Goal: Information Seeking & Learning: Learn about a topic

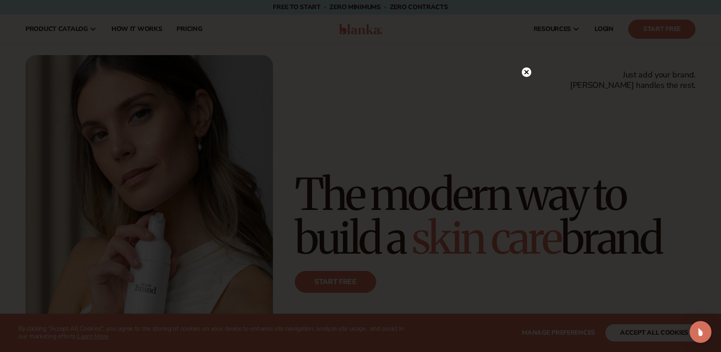
click at [527, 70] on circle at bounding box center [527, 72] width 10 height 10
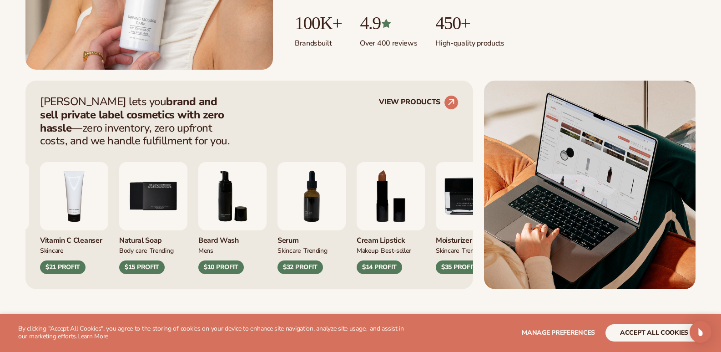
scroll to position [318, 0]
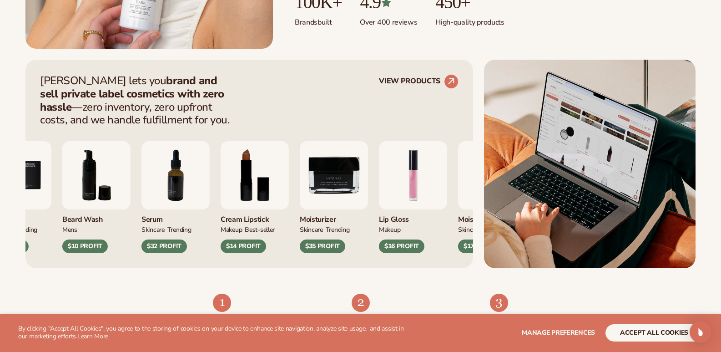
click at [410, 183] on img "1 / 9" at bounding box center [413, 175] width 68 height 68
click at [416, 201] on img "1 / 9" at bounding box center [413, 175] width 68 height 68
click at [451, 81] on circle at bounding box center [451, 81] width 20 height 20
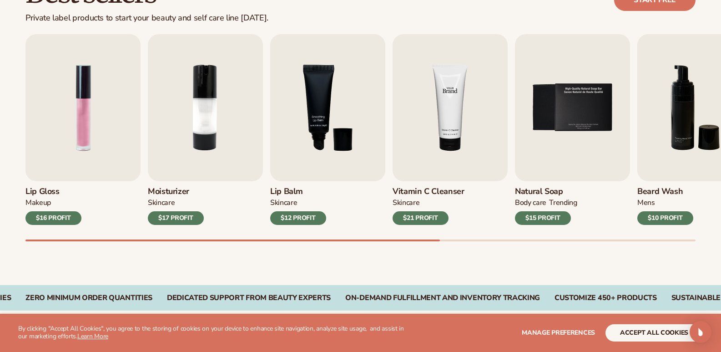
scroll to position [318, 0]
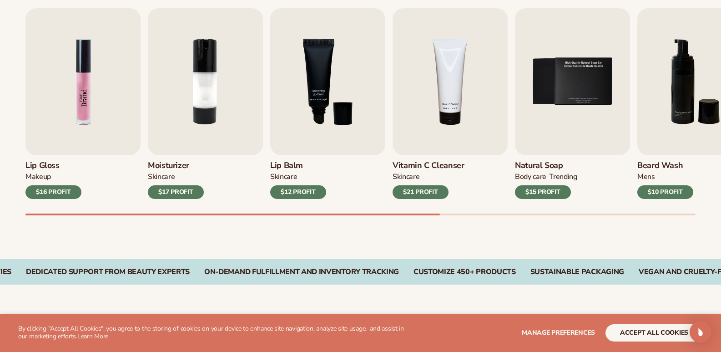
click at [86, 116] on img "1 / 9" at bounding box center [82, 81] width 115 height 147
click at [79, 75] on img "1 / 9" at bounding box center [82, 81] width 115 height 147
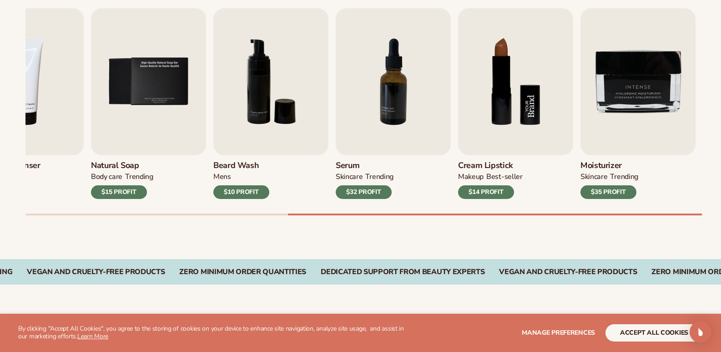
click at [509, 128] on img "8 / 9" at bounding box center [515, 81] width 115 height 147
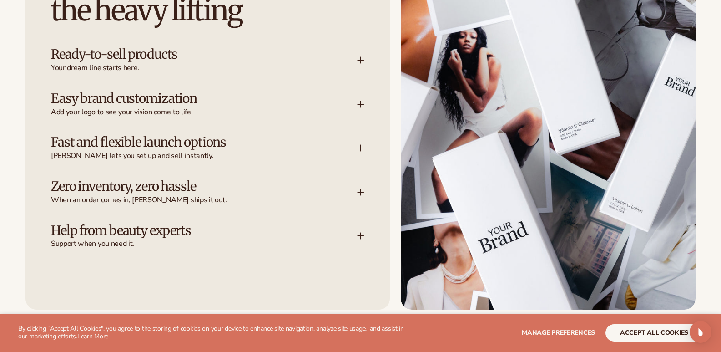
scroll to position [1228, 0]
click at [362, 58] on icon at bounding box center [360, 59] width 7 height 7
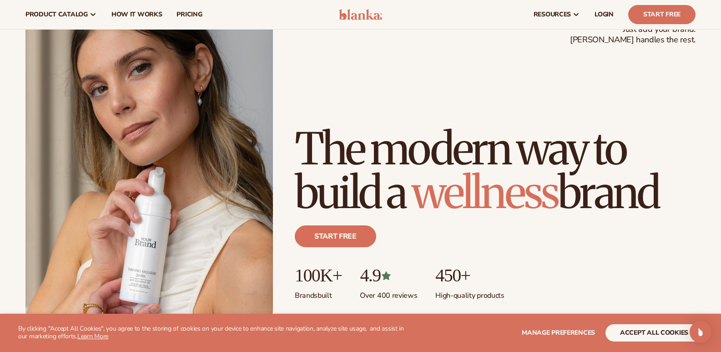
scroll to position [0, 0]
